Goal: Check status: Check status

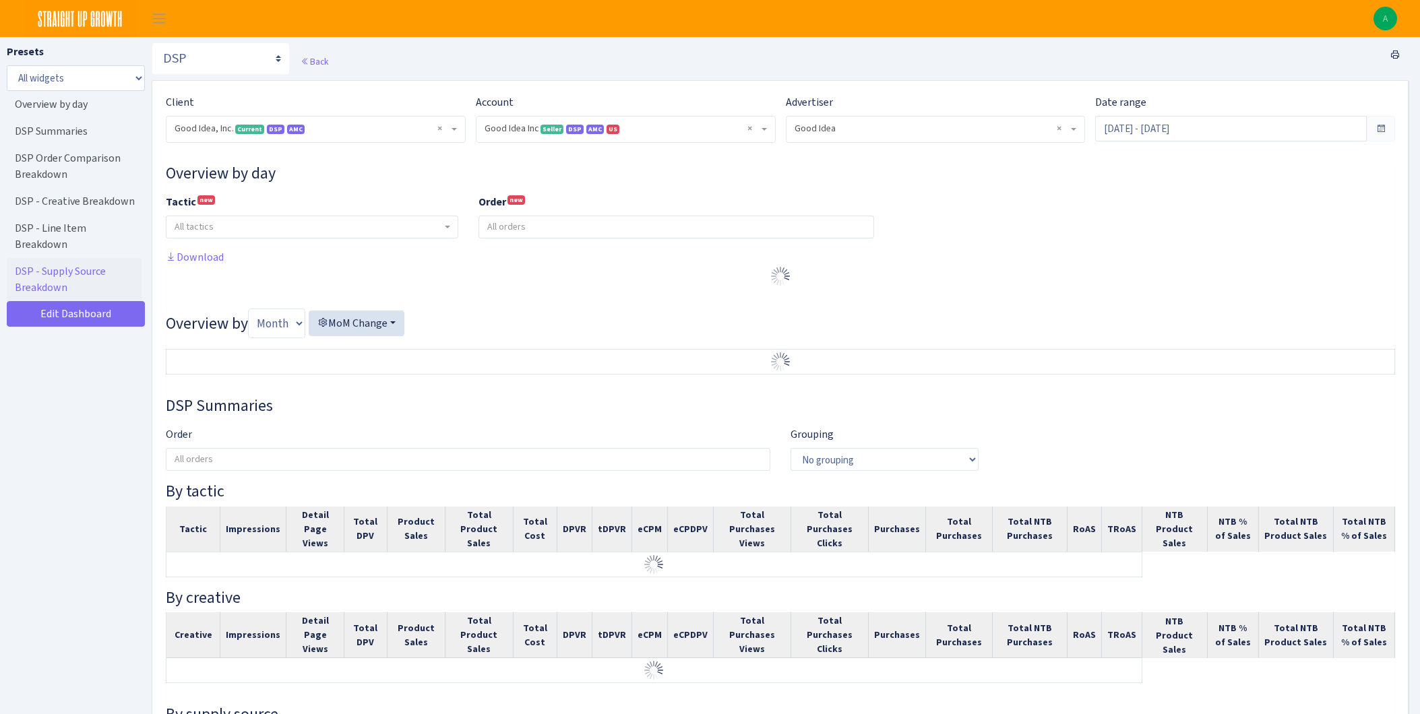
select select "2070955144202371"
select select "583876565419656403"
select select
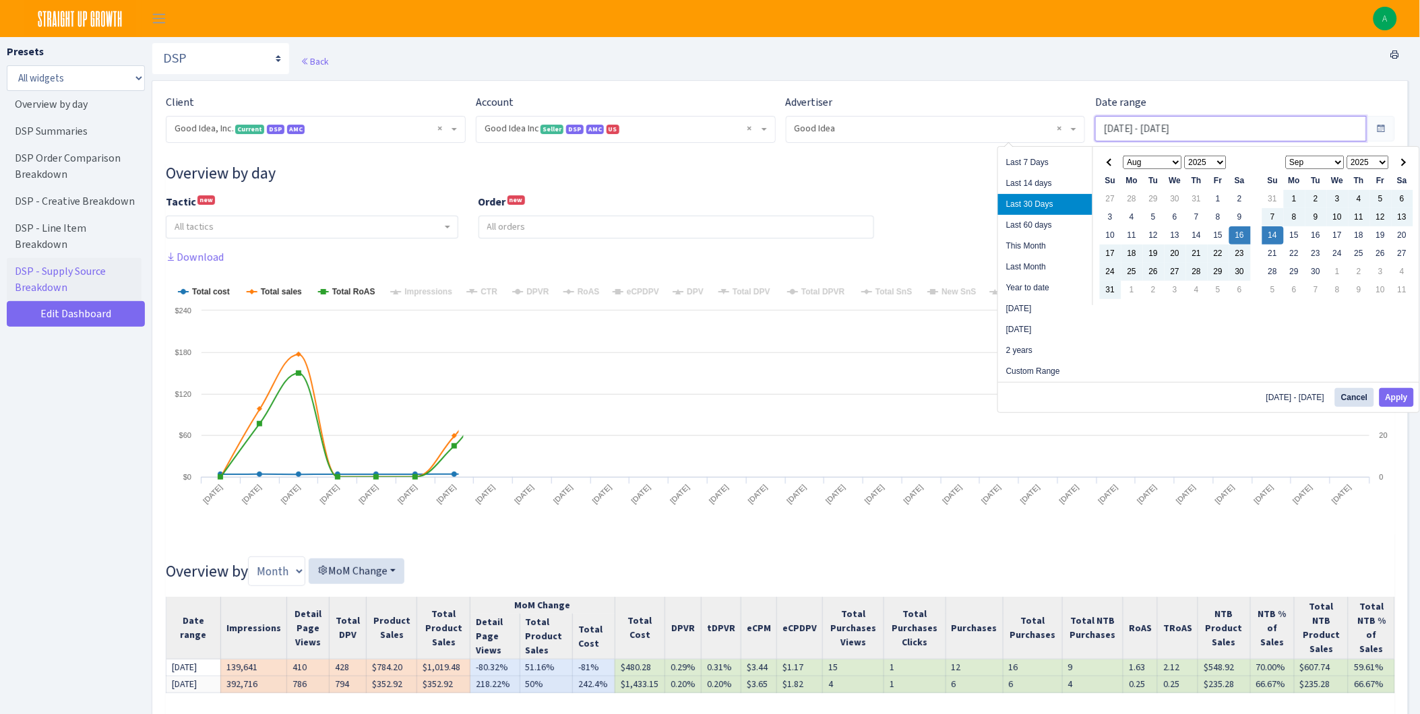
click at [1175, 129] on input "[DATE] - [DATE]" at bounding box center [1231, 129] width 272 height 26
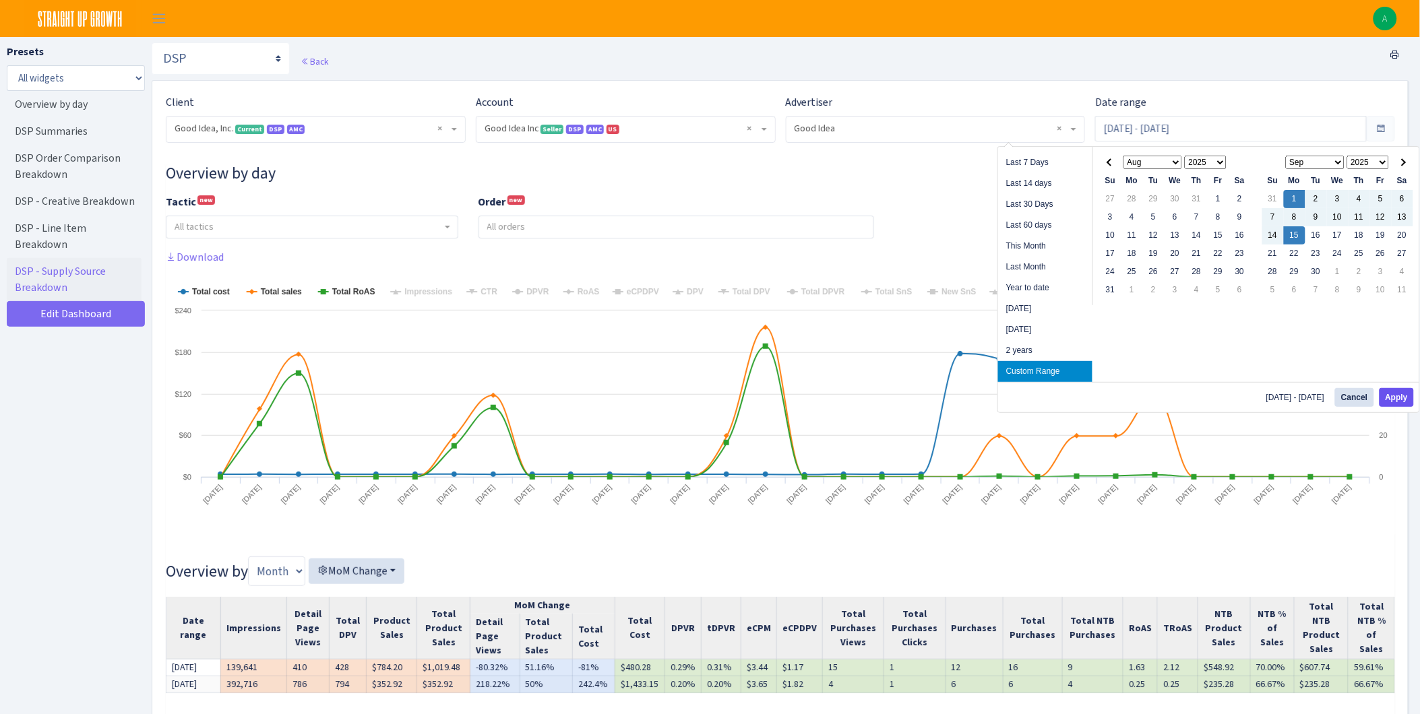
drag, startPoint x: 1393, startPoint y: 379, endPoint x: 1391, endPoint y: 395, distance: 16.2
click at [1393, 381] on div "Last 7 Days Last 14 days Last 30 Days Last 60 days This Month Last Month Year t…" at bounding box center [1208, 279] width 422 height 267
click at [1391, 395] on button "Apply" at bounding box center [1396, 397] width 34 height 19
type input "[DATE] - [DATE]"
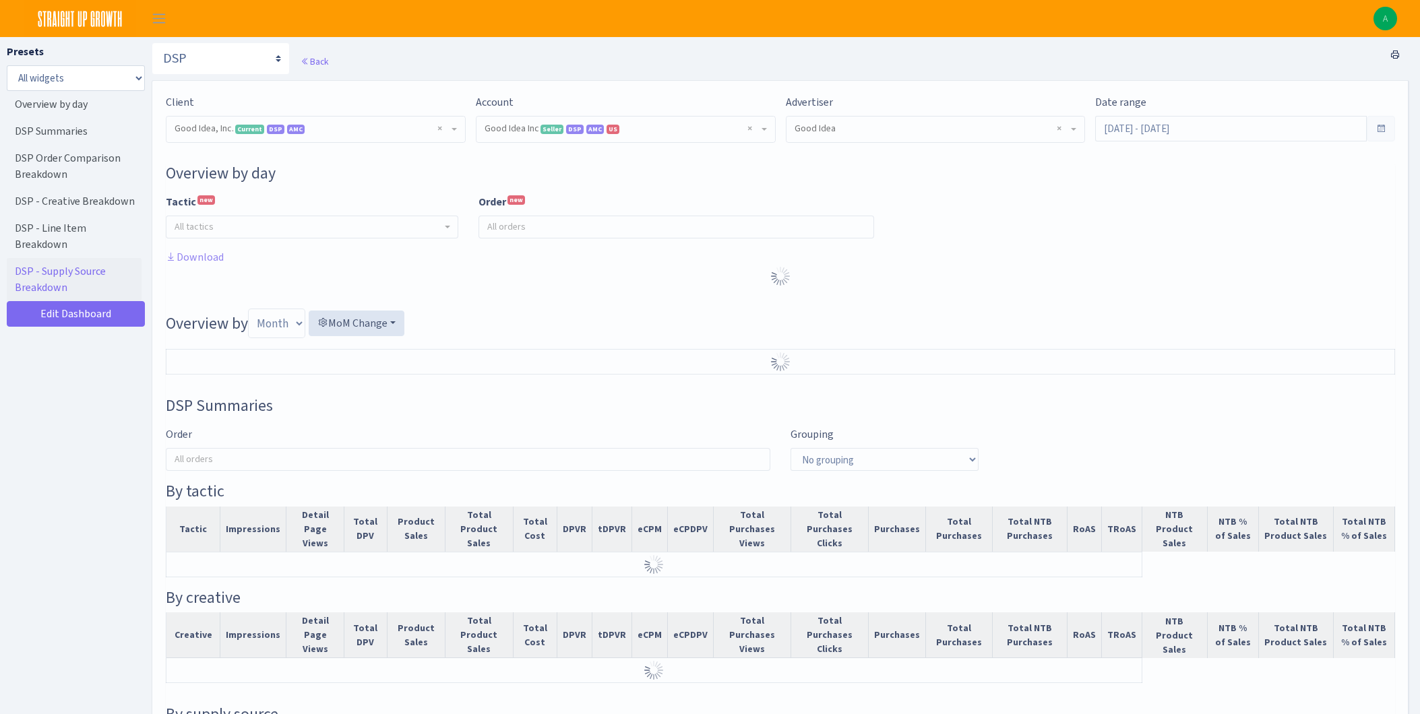
select select "2070955144202371"
select select "583876565419656403"
select select
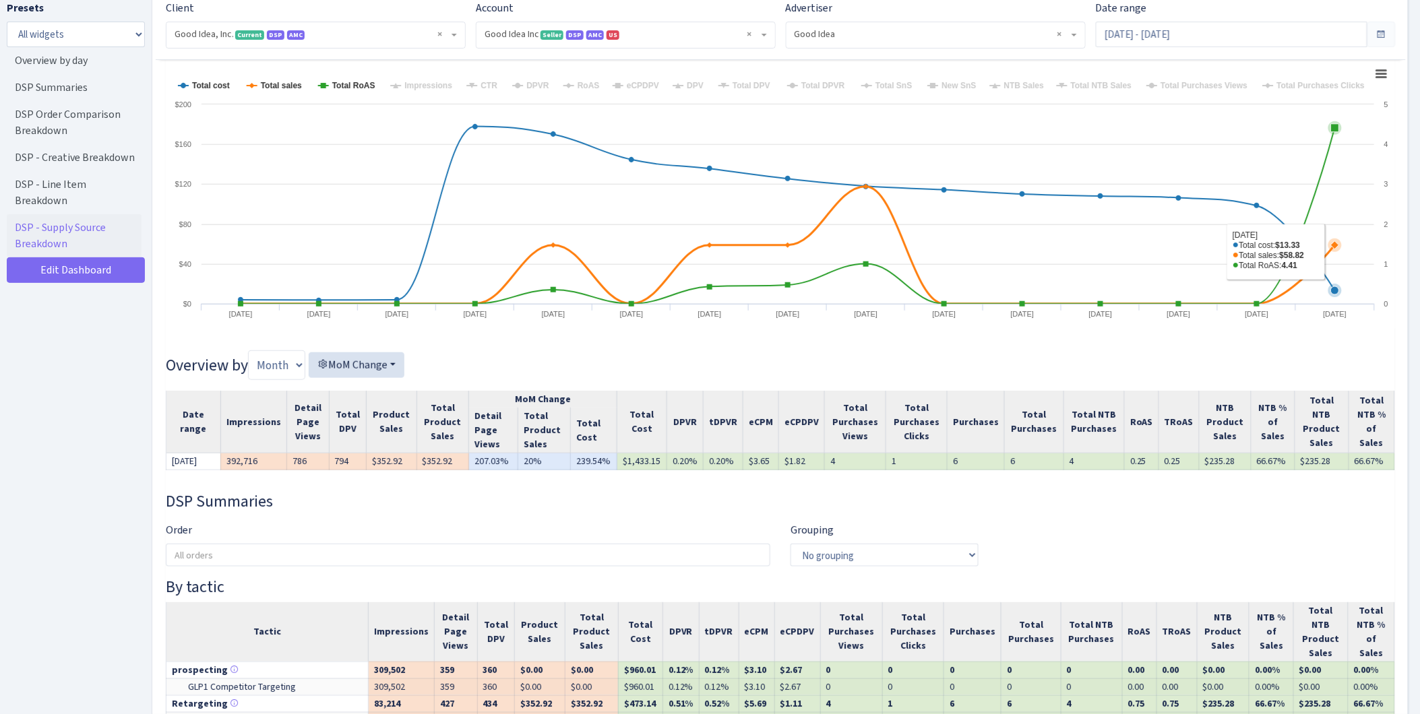
scroll to position [299, 0]
